Goal: Transaction & Acquisition: Purchase product/service

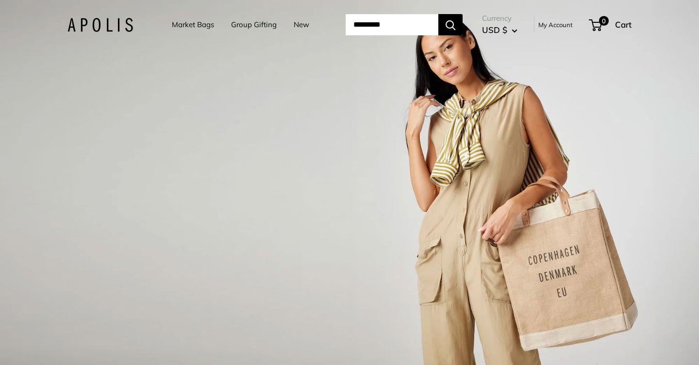
click at [178, 25] on link "Market Bags" at bounding box center [193, 25] width 42 height 14
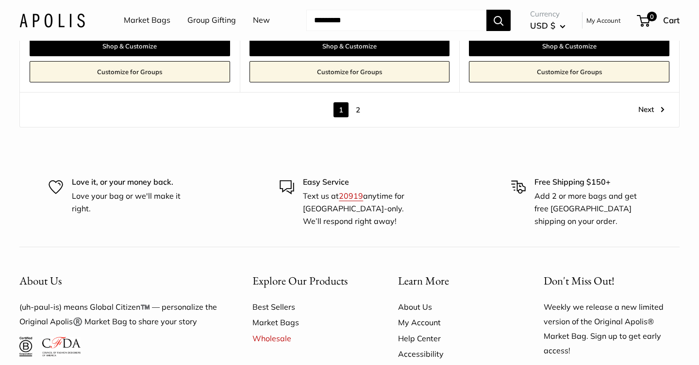
scroll to position [5646, 0]
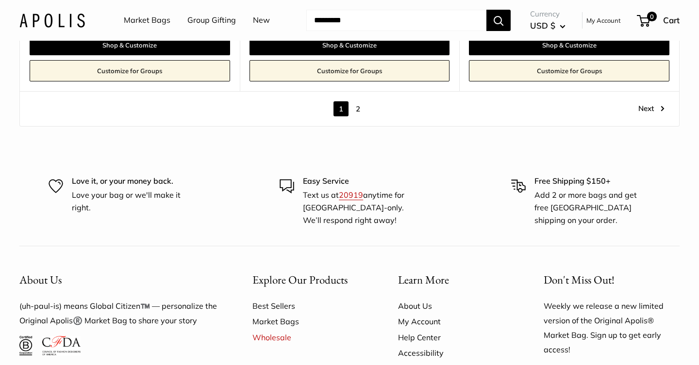
click at [646, 101] on link "Next" at bounding box center [651, 108] width 26 height 15
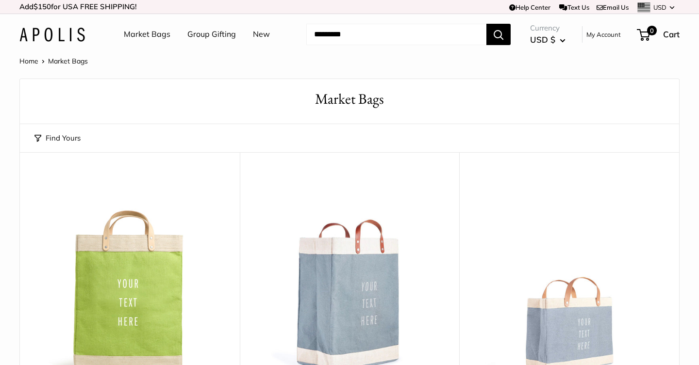
click at [380, 33] on input "Search..." at bounding box center [396, 34] width 180 height 21
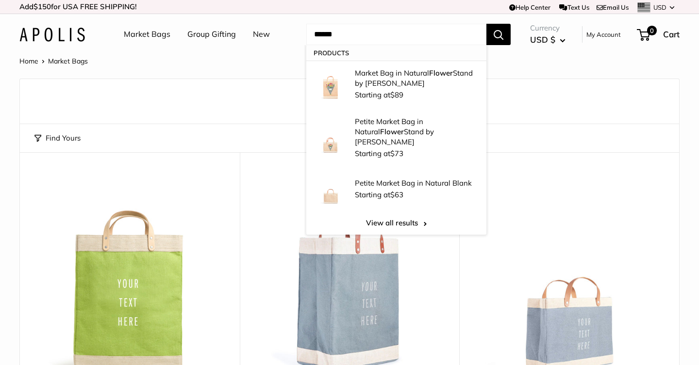
type input "******"
click at [499, 34] on button "Search" at bounding box center [498, 34] width 24 height 21
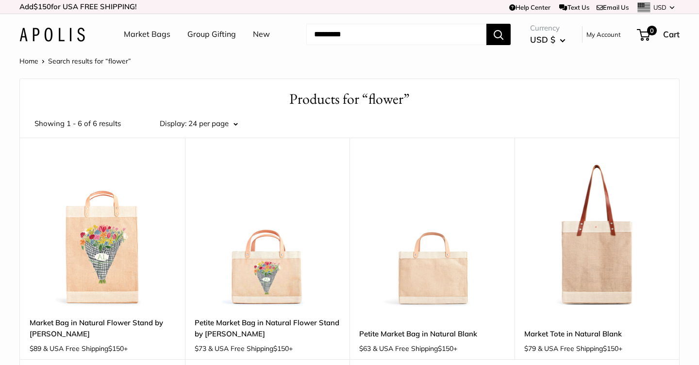
click at [378, 31] on input "Search..." at bounding box center [396, 34] width 180 height 21
type input "**********"
click at [499, 34] on button "Search" at bounding box center [498, 34] width 24 height 21
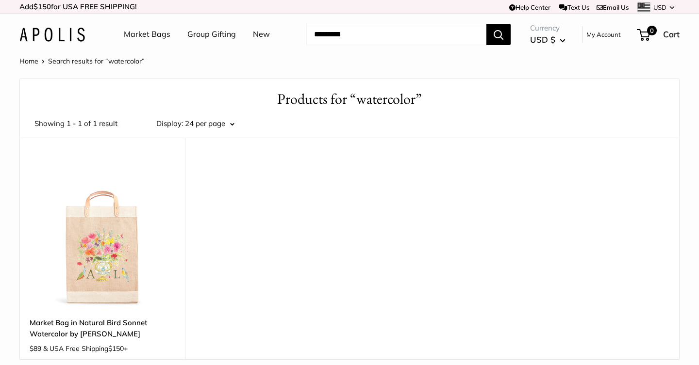
click at [0, 0] on img at bounding box center [0, 0] width 0 height 0
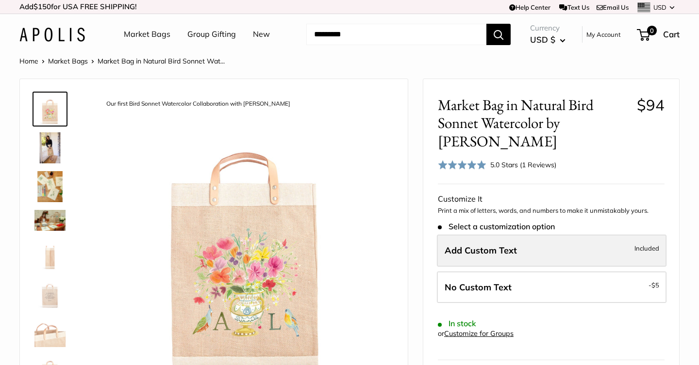
click at [584, 245] on label "Add Custom Text Included" at bounding box center [552, 251] width 230 height 32
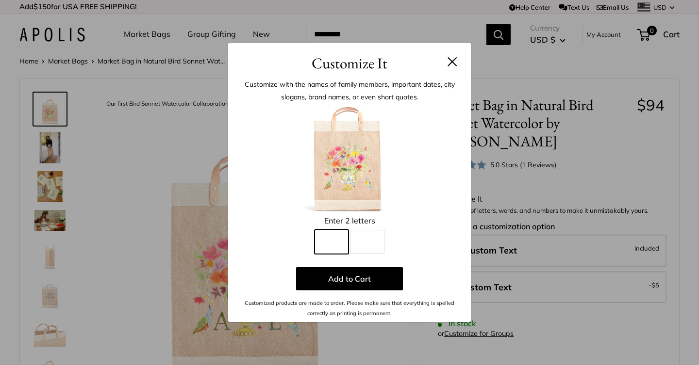
click at [324, 244] on input "Line 1" at bounding box center [331, 242] width 34 height 24
type input "*"
click at [371, 249] on input "Line 2" at bounding box center [367, 242] width 34 height 24
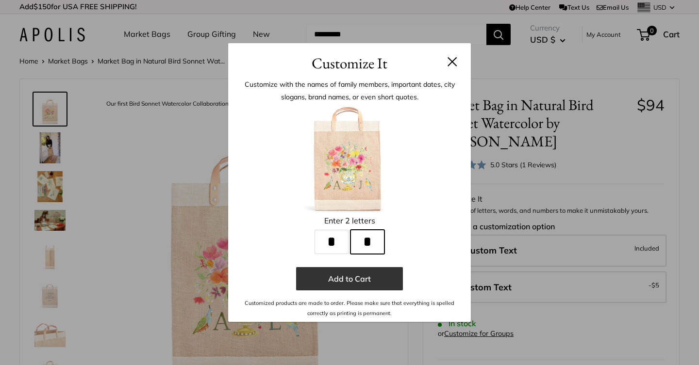
type input "*"
click at [361, 280] on button "Add to Cart" at bounding box center [349, 278] width 107 height 23
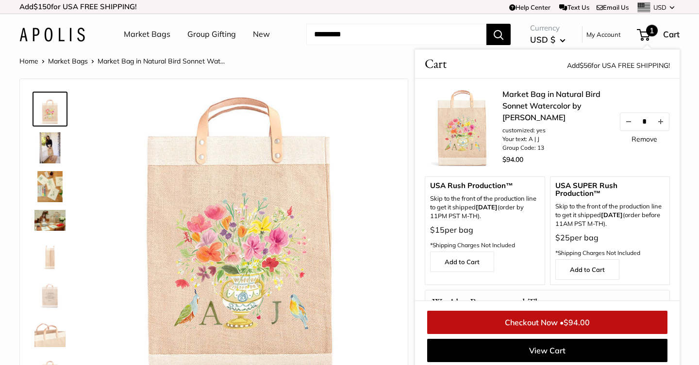
scroll to position [58, 0]
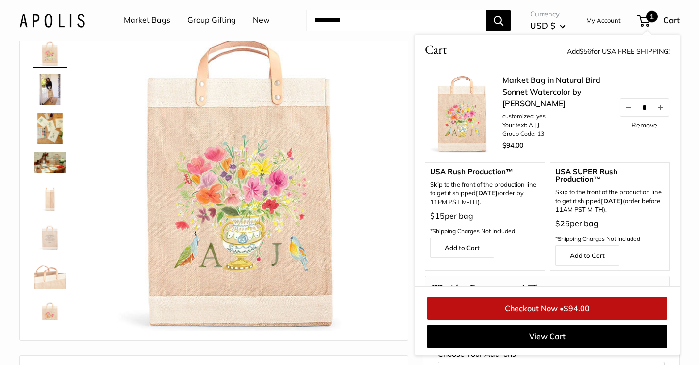
click at [522, 307] on link "Checkout Now • $94.00" at bounding box center [547, 308] width 240 height 23
